Goal: Information Seeking & Learning: Learn about a topic

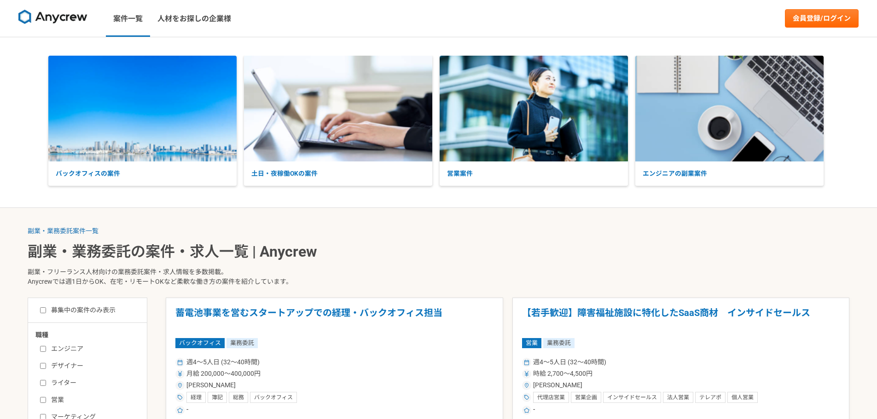
click at [43, 368] on input "デザイナー" at bounding box center [43, 366] width 6 height 6
checkbox input "true"
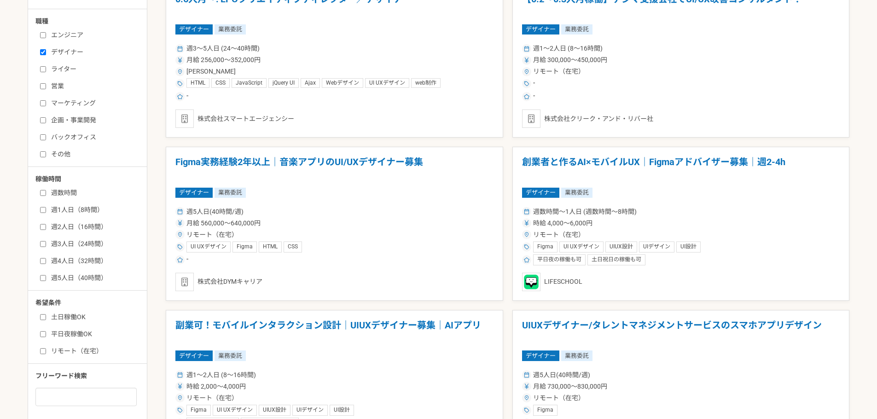
scroll to position [322, 0]
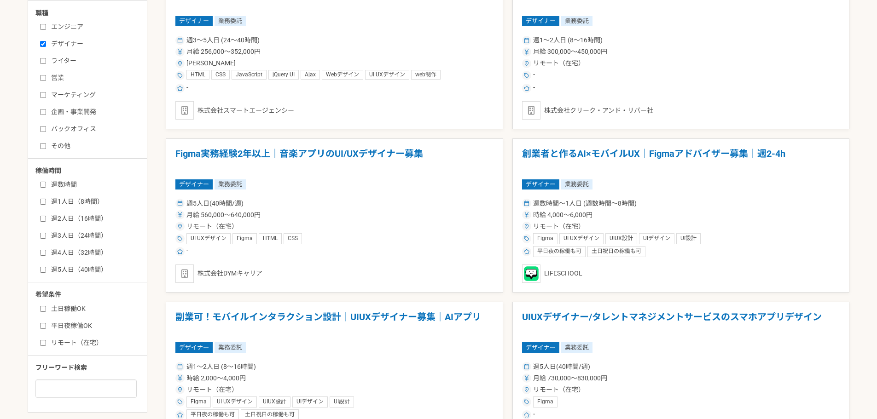
click at [69, 314] on div "土日稼働OK 平日夜稼働OK リモート（在宅）" at bounding box center [90, 324] width 110 height 46
click at [67, 311] on label "土日稼働OK" at bounding box center [93, 309] width 106 height 10
click at [46, 311] on input "土日稼働OK" at bounding box center [43, 309] width 6 height 6
checkbox input "true"
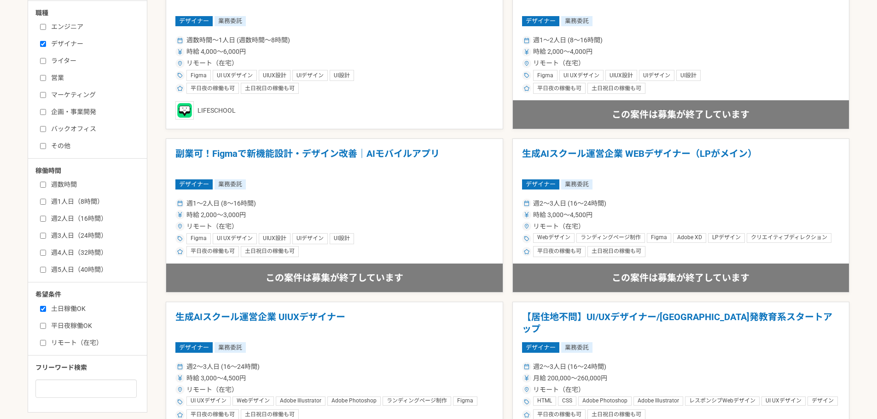
click at [66, 328] on label "平日夜稼働OK" at bounding box center [93, 326] width 106 height 10
click at [46, 328] on input "平日夜稼働OK" at bounding box center [43, 326] width 6 height 6
checkbox input "true"
click at [65, 340] on label "リモート（在宅）" at bounding box center [93, 343] width 106 height 10
click at [46, 340] on input "リモート（在宅）" at bounding box center [43, 343] width 6 height 6
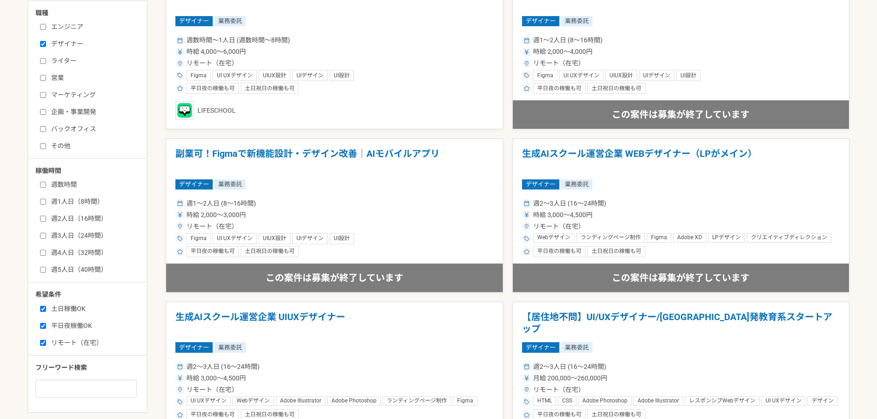
checkbox input "true"
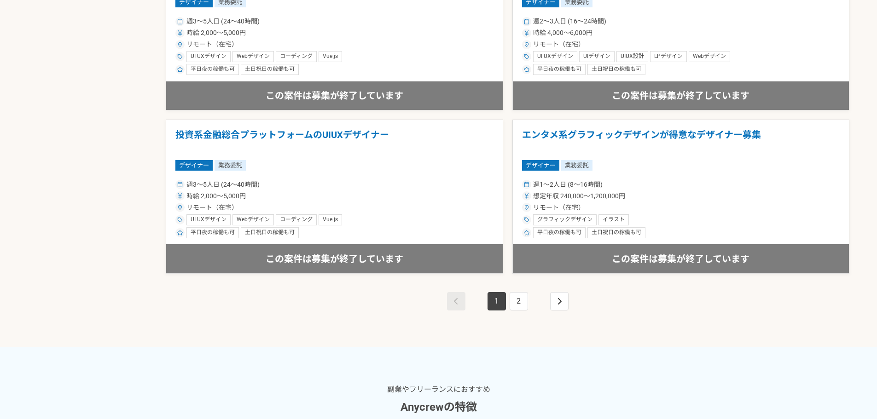
scroll to position [1841, 0]
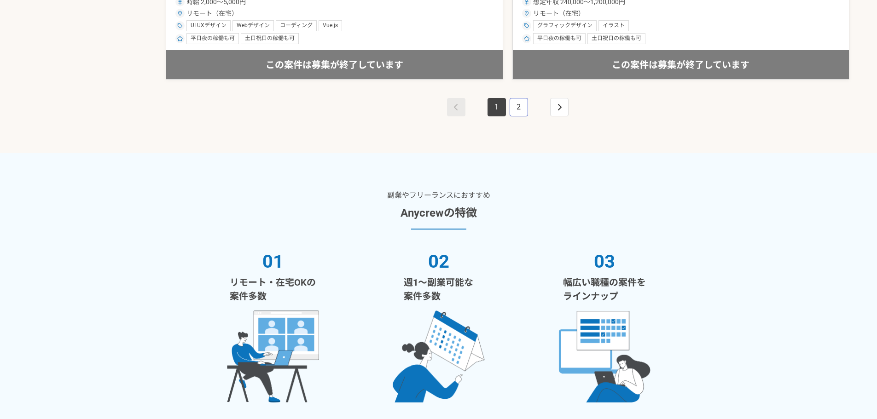
click at [519, 105] on link "2" at bounding box center [519, 107] width 18 height 18
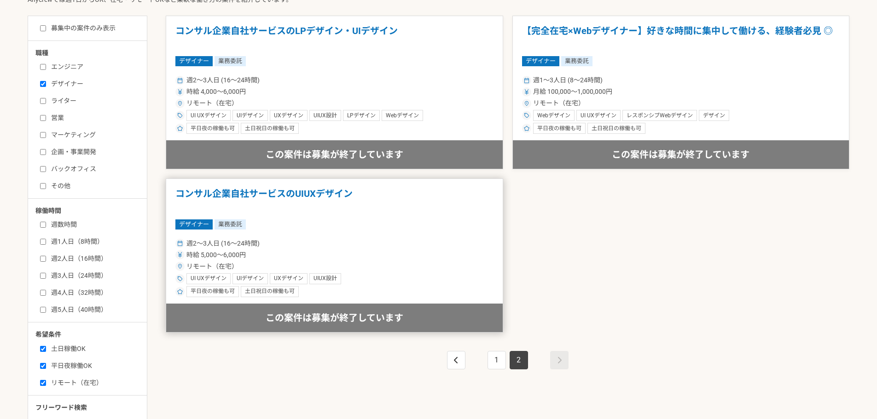
scroll to position [368, 0]
